Goal: Task Accomplishment & Management: Use online tool/utility

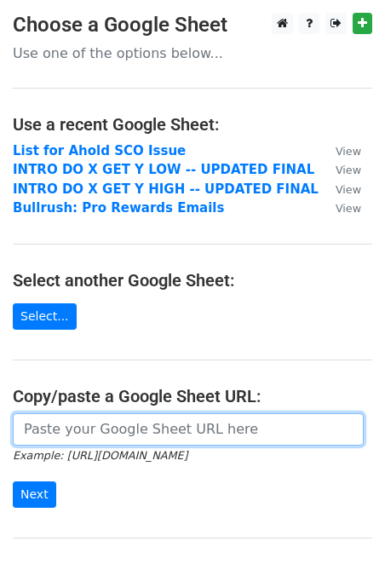
click at [88, 421] on input "url" at bounding box center [188, 429] width 351 height 32
paste input "[URL][DOMAIN_NAME]"
type input "[URL][DOMAIN_NAME]"
click at [13, 481] on input "Next" at bounding box center [34, 494] width 43 height 26
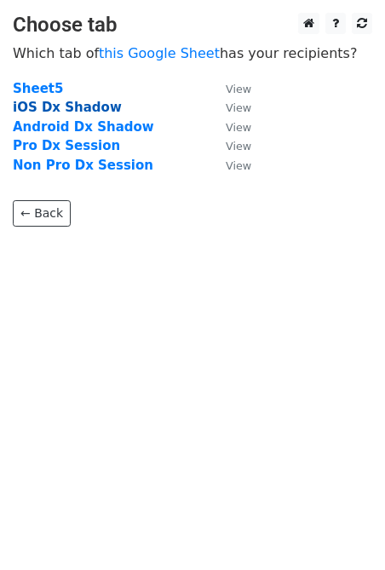
click at [45, 112] on strong "iOS Dx Shadow" at bounding box center [67, 107] width 109 height 15
click at [71, 106] on strong "iOS Dx Shadow" at bounding box center [67, 107] width 109 height 15
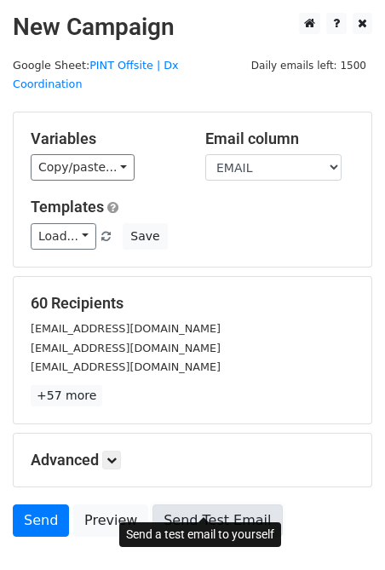
click at [208, 505] on link "Send Test Email" at bounding box center [216, 520] width 129 height 32
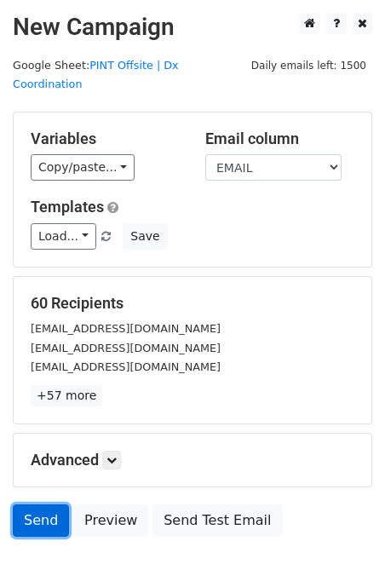
click at [34, 504] on link "Send" at bounding box center [41, 520] width 56 height 32
click at [43, 509] on link "Send" at bounding box center [41, 520] width 56 height 32
